Goal: Obtain resource: Obtain resource

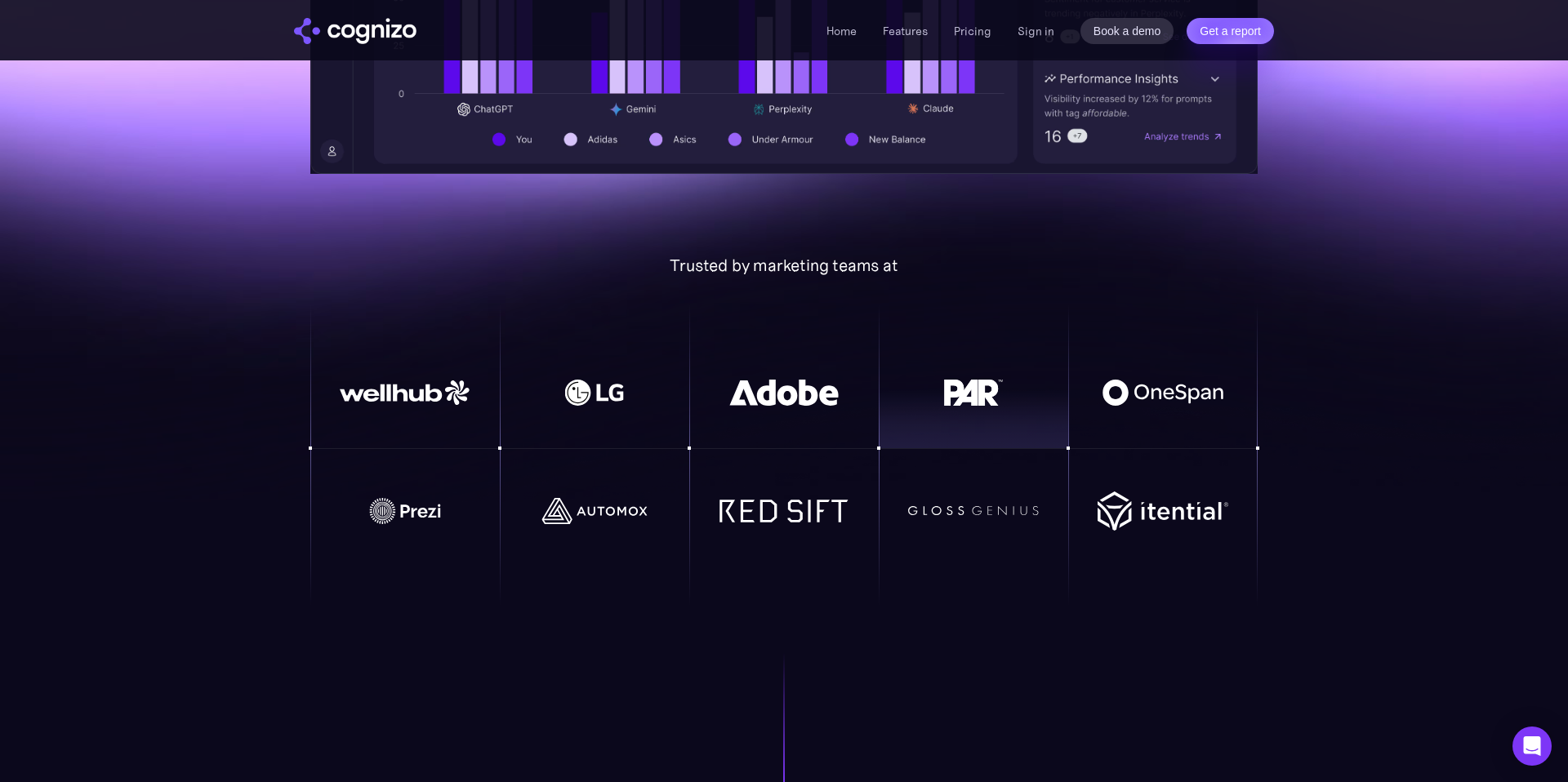
scroll to position [308, 0]
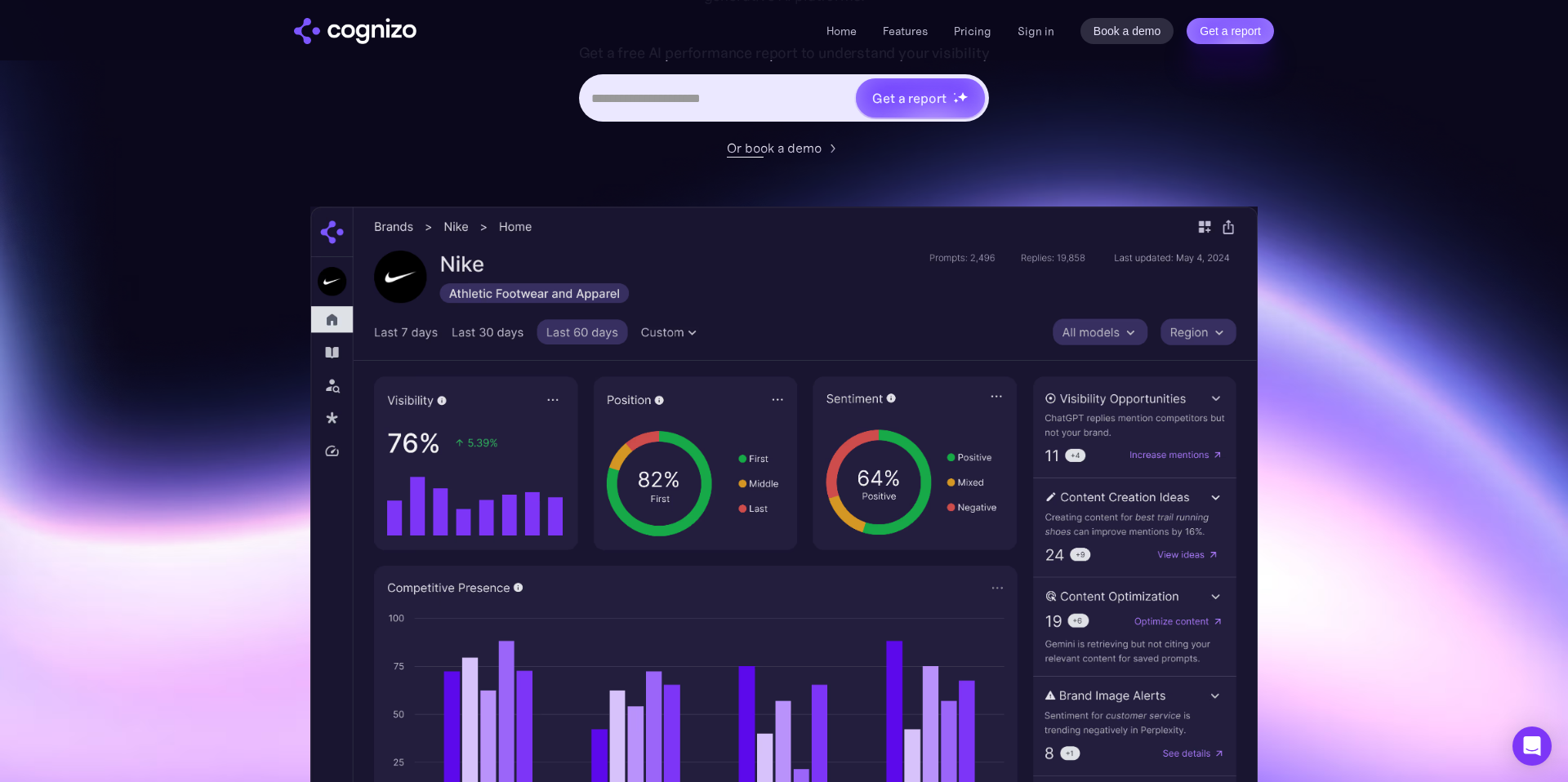
click at [714, 85] on input "Hero URL Input Form" at bounding box center [718, 97] width 274 height 31
type input "**********"
click at [903, 93] on div "Get a report" at bounding box center [909, 97] width 73 height 20
type input "**********"
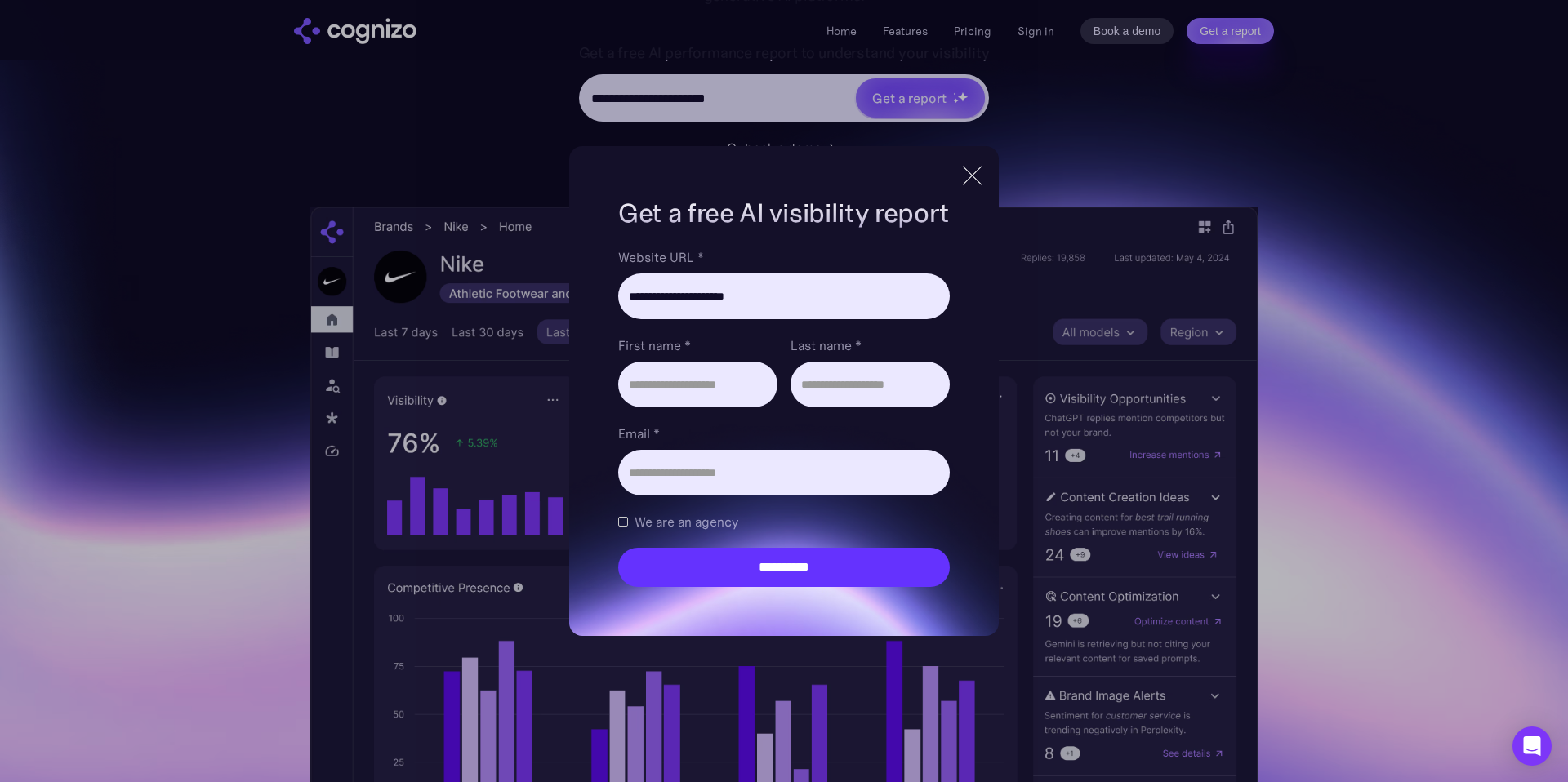
click at [966, 174] on div at bounding box center [972, 175] width 27 height 29
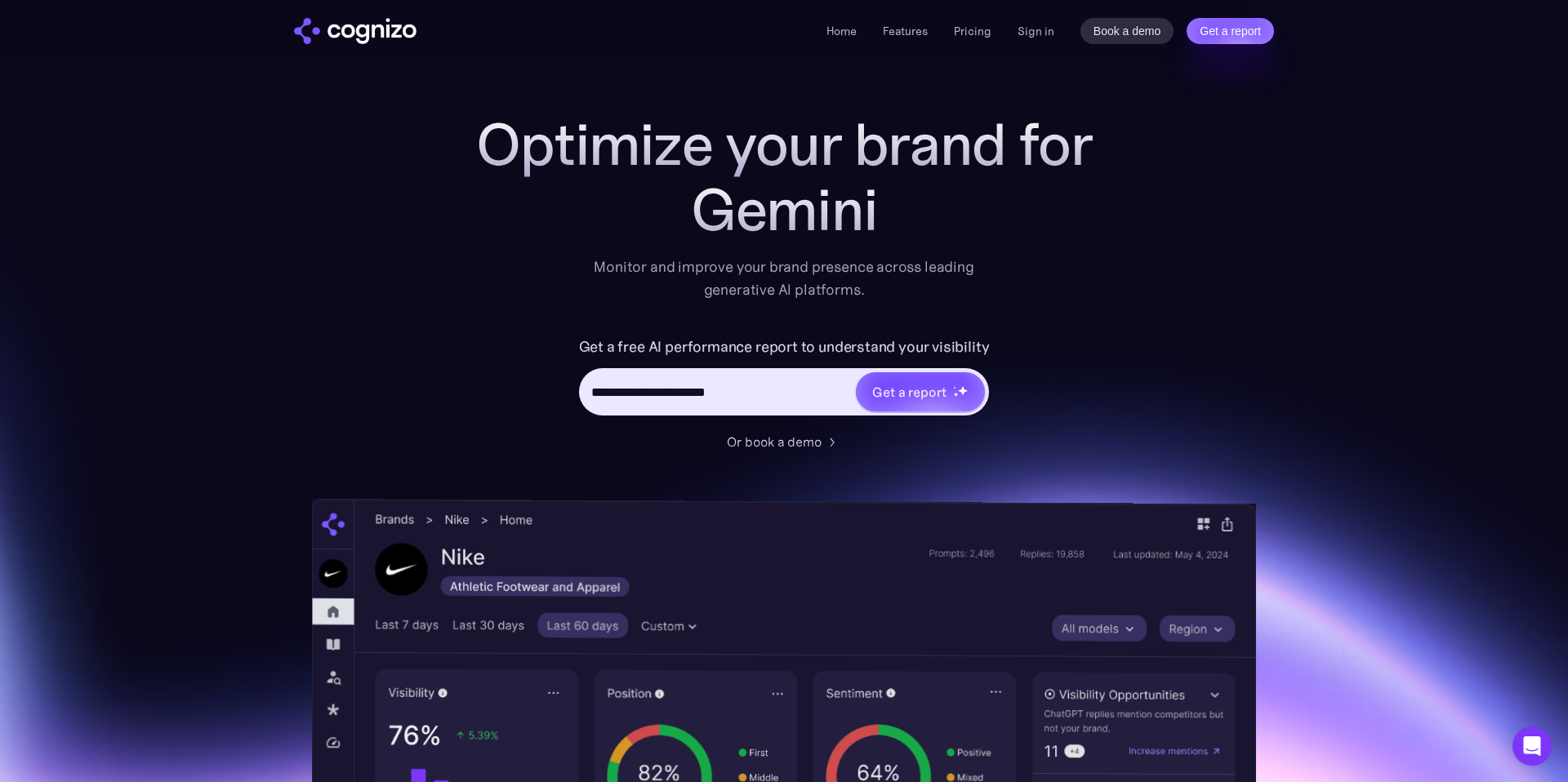
scroll to position [0, 0]
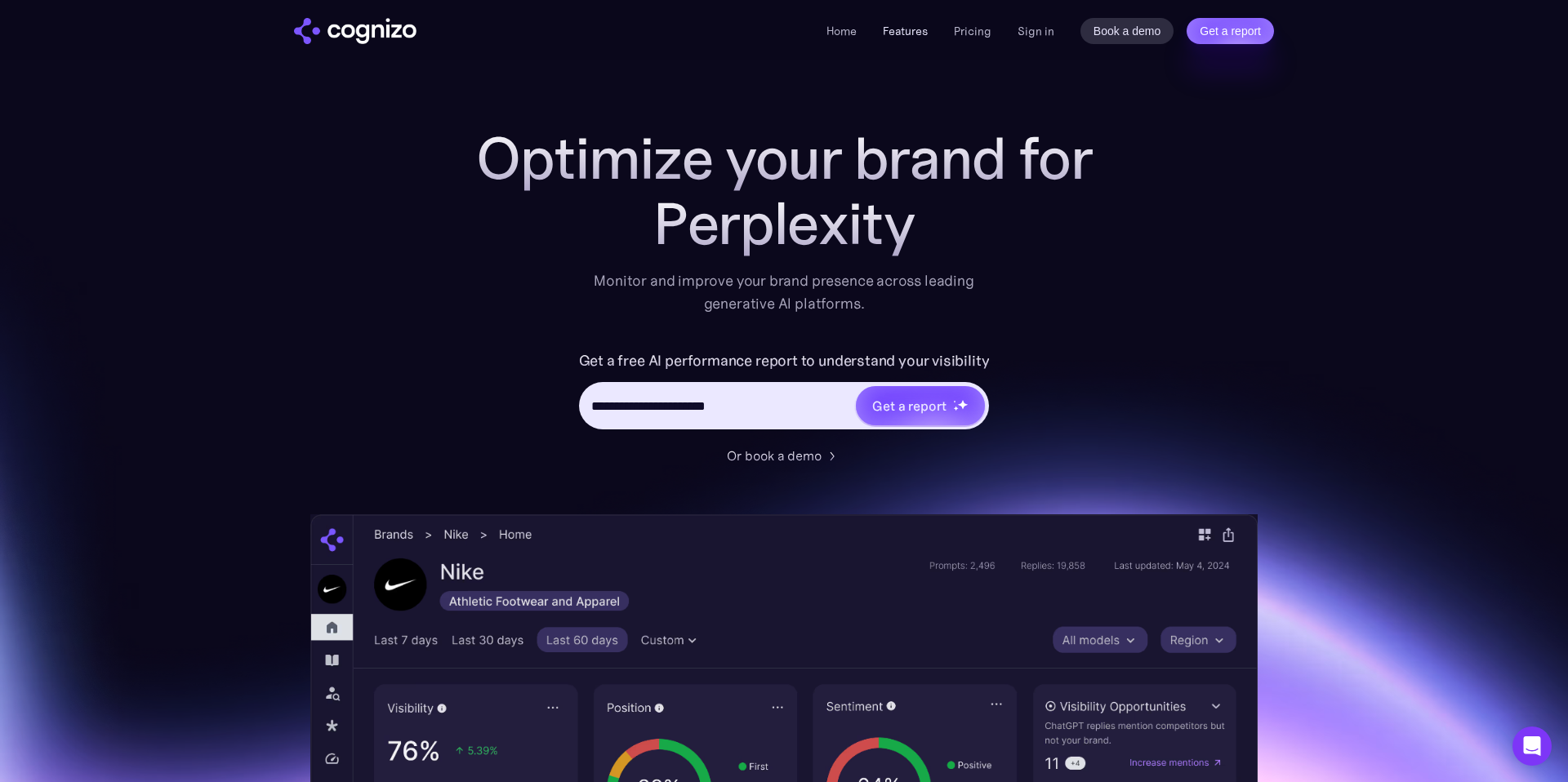
click at [917, 32] on link "Features" at bounding box center [906, 31] width 45 height 15
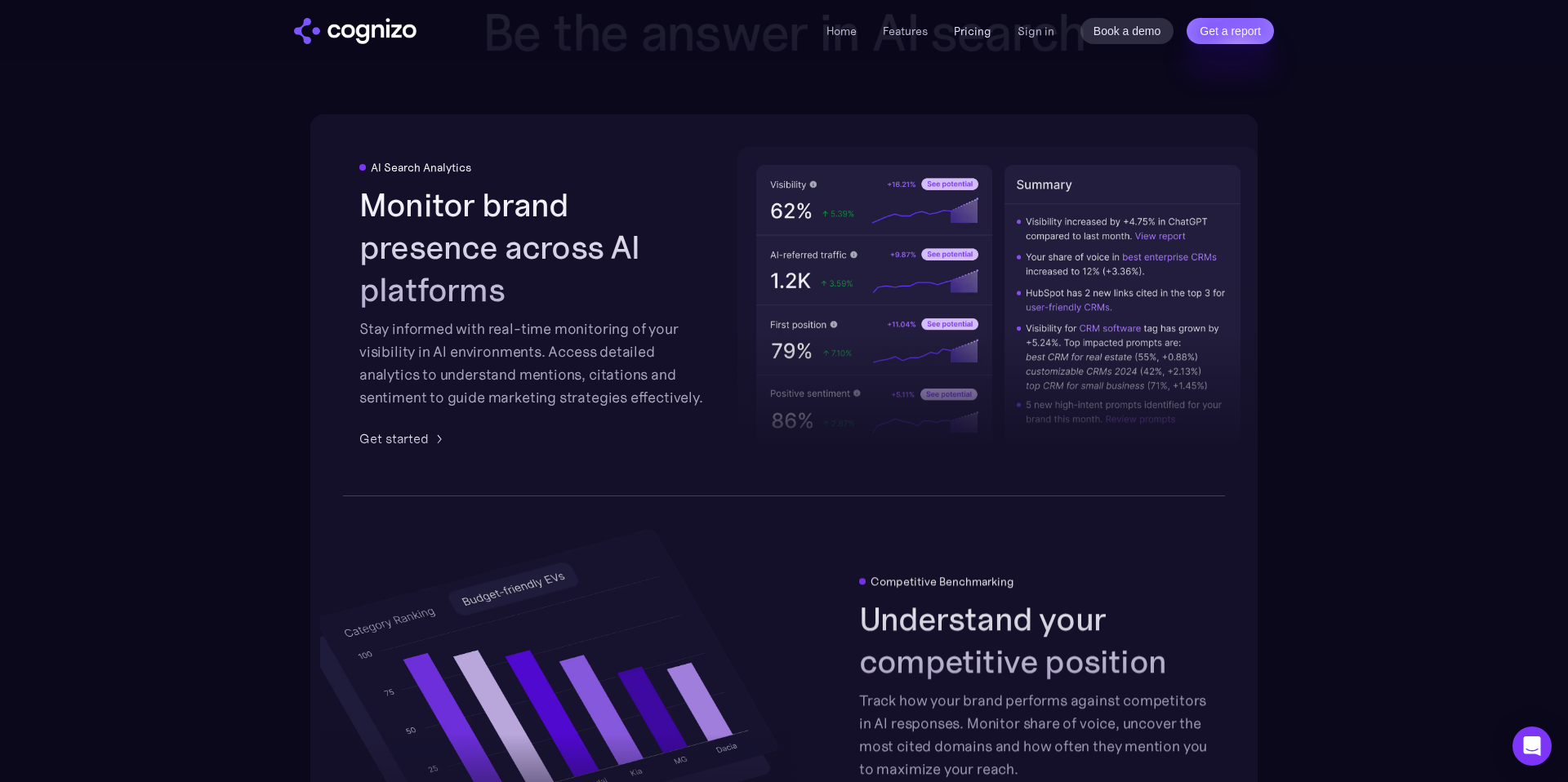
scroll to position [2911, 0]
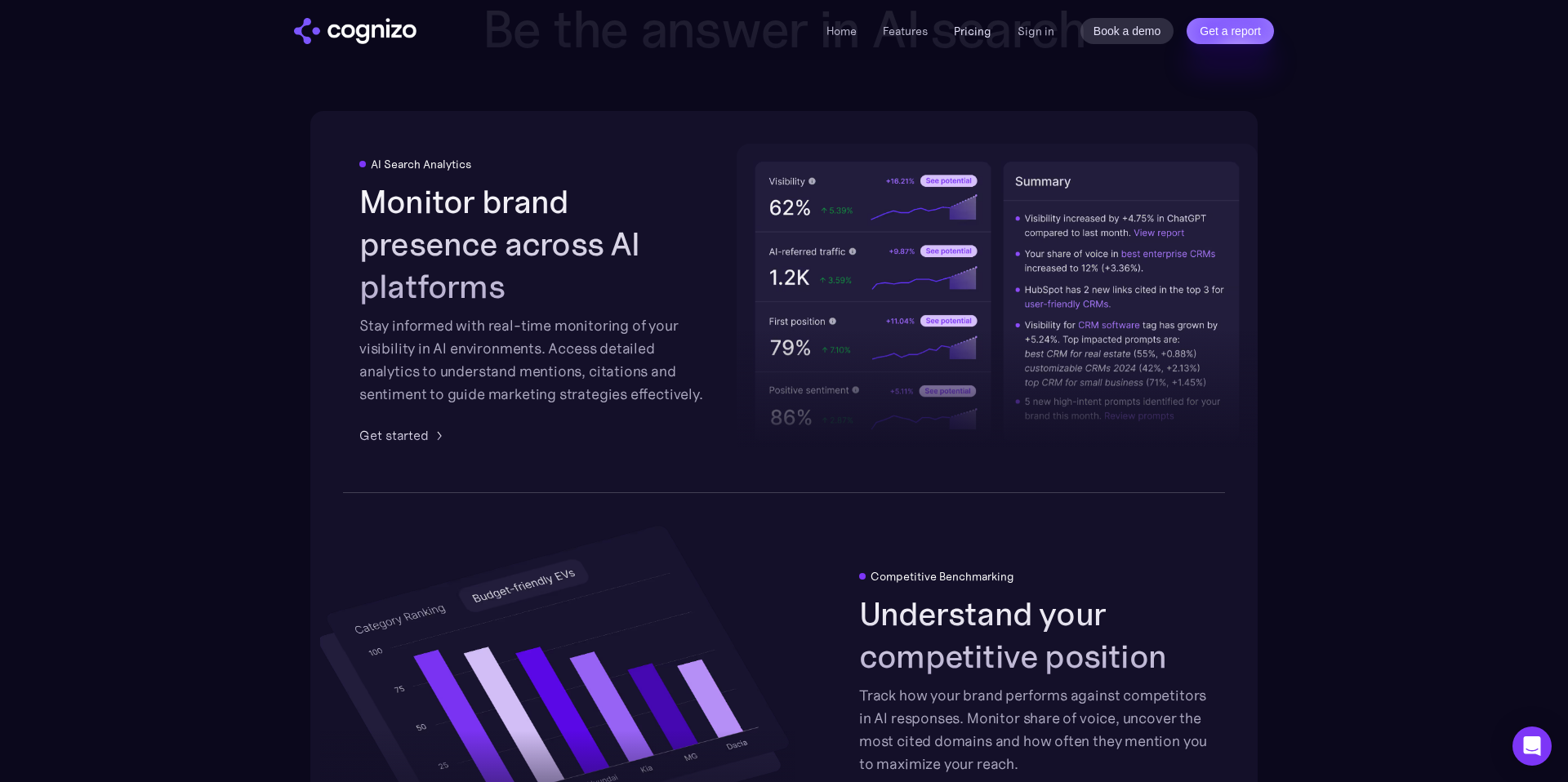
click at [989, 35] on link "Pricing" at bounding box center [972, 31] width 37 height 15
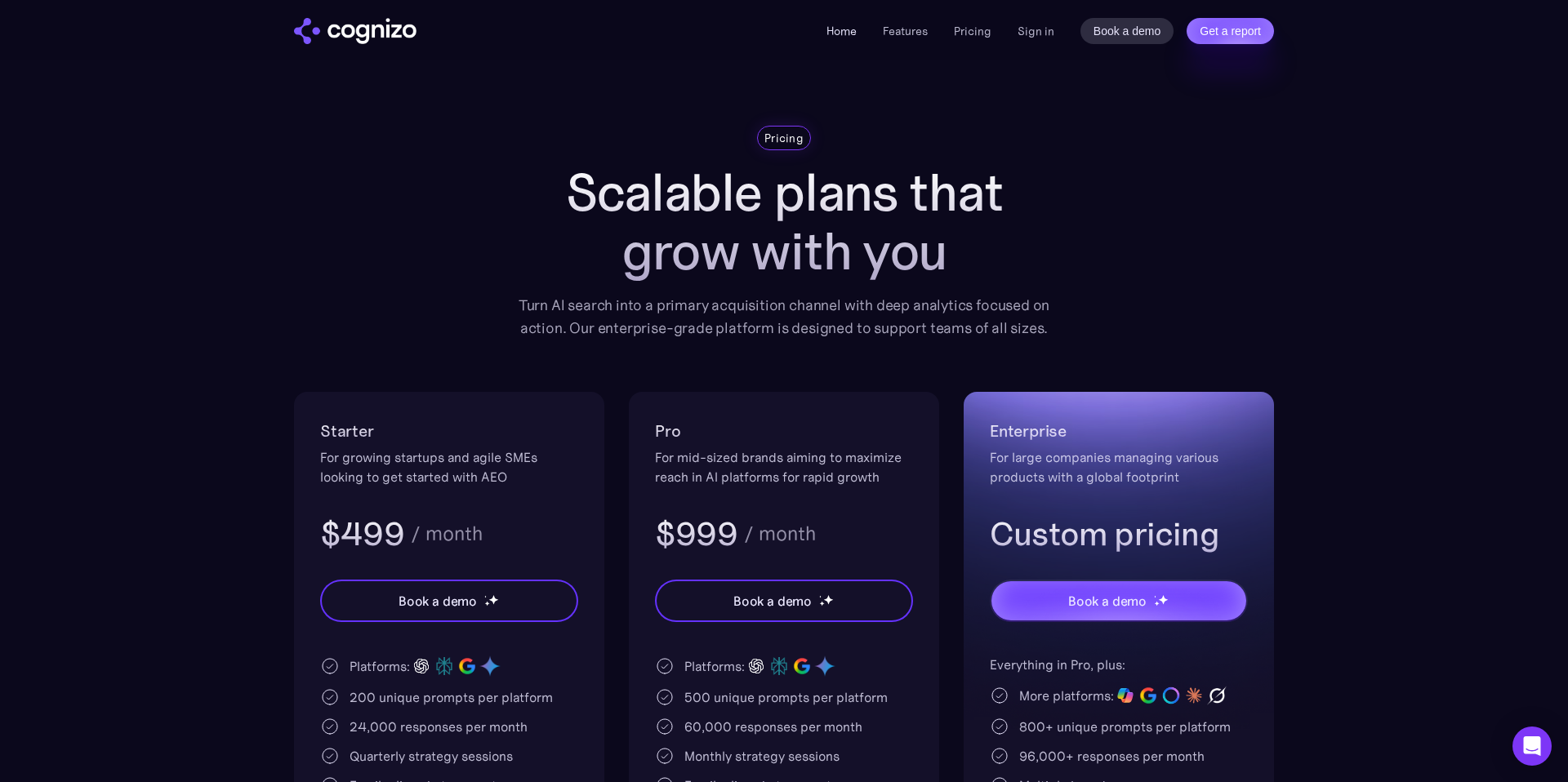
click at [848, 34] on link "Home" at bounding box center [841, 31] width 30 height 15
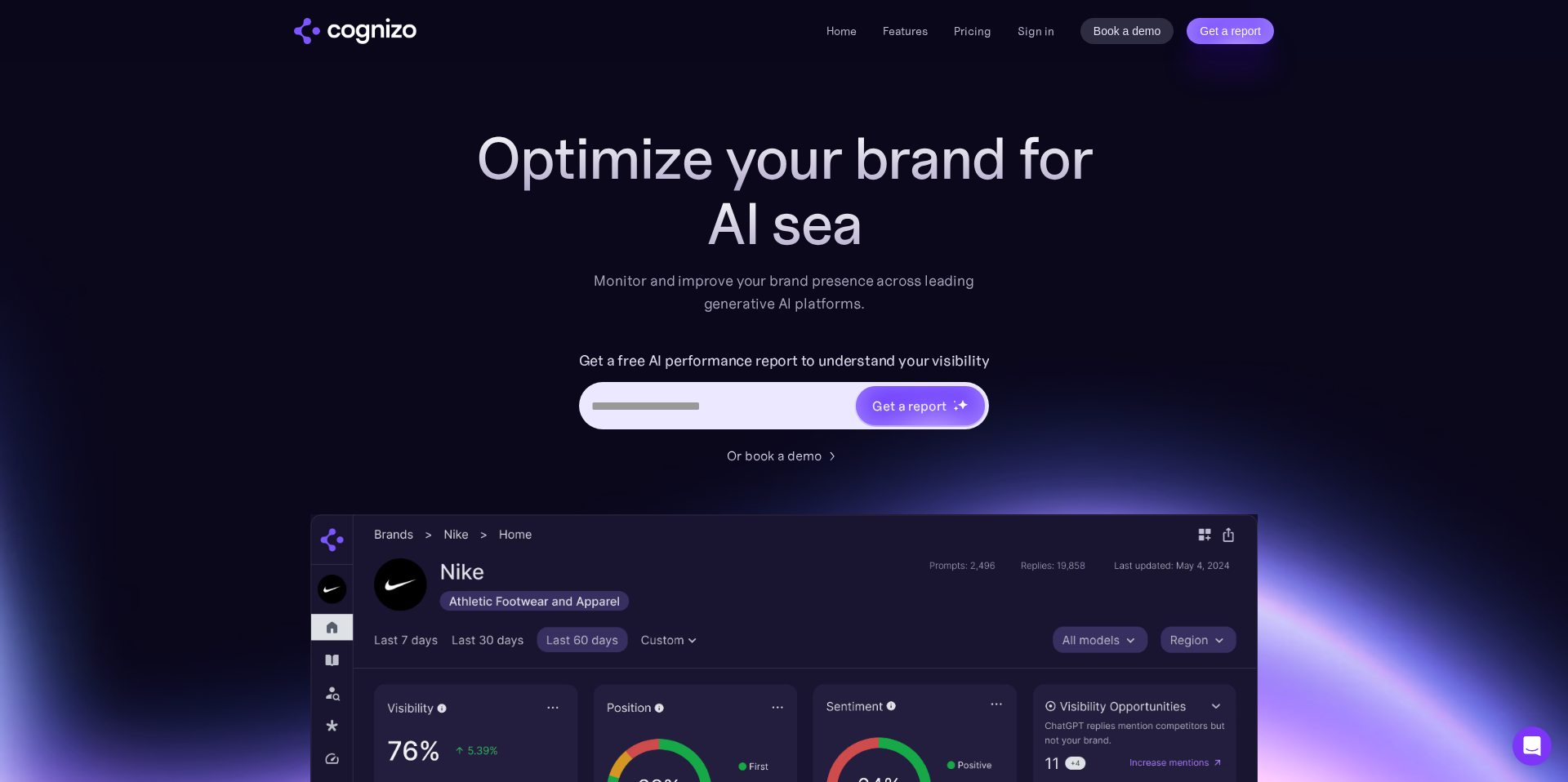
scroll to position [3, 0]
